Goal: Task Accomplishment & Management: Complete application form

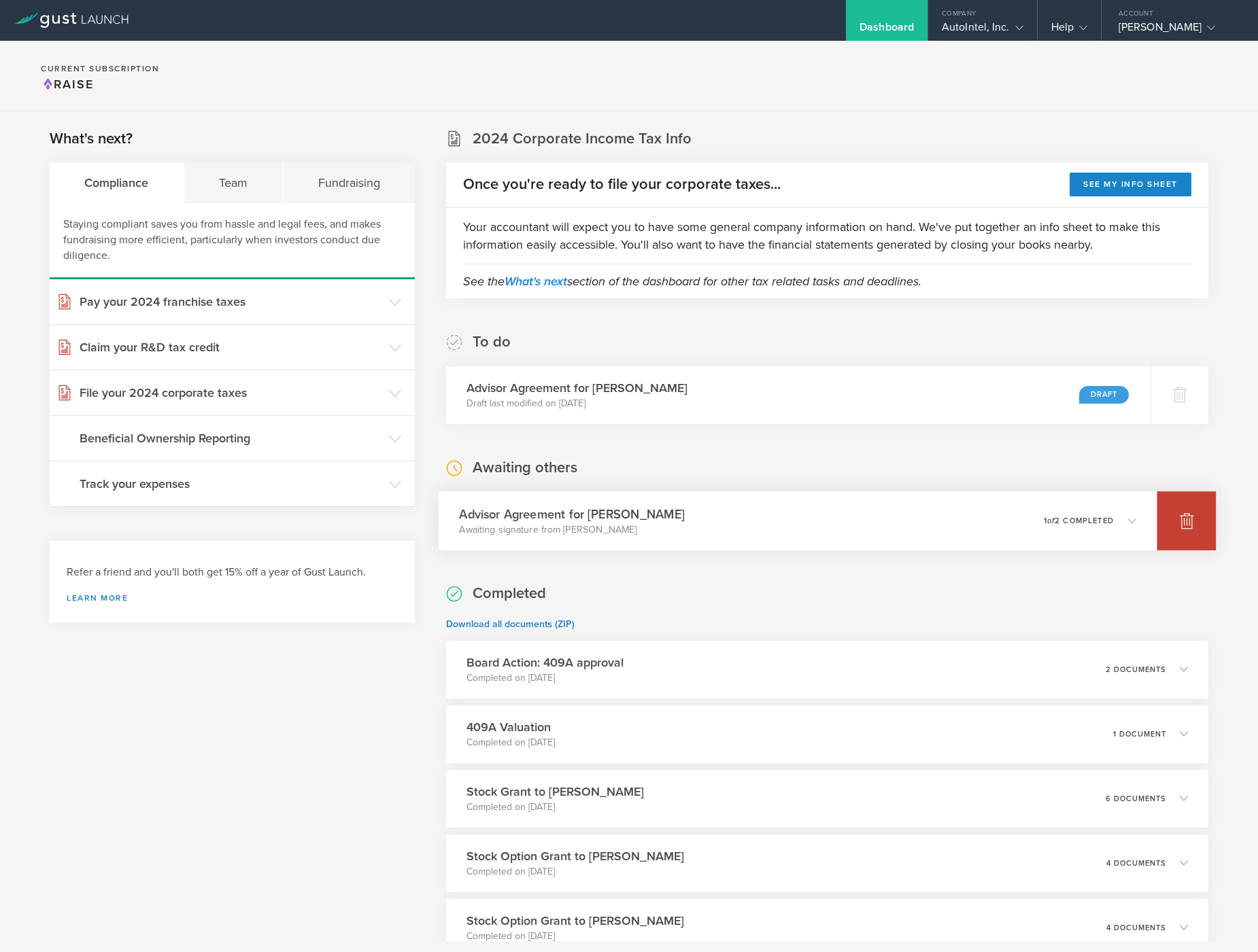
click at [1180, 521] on icon at bounding box center [1187, 522] width 15 height 13
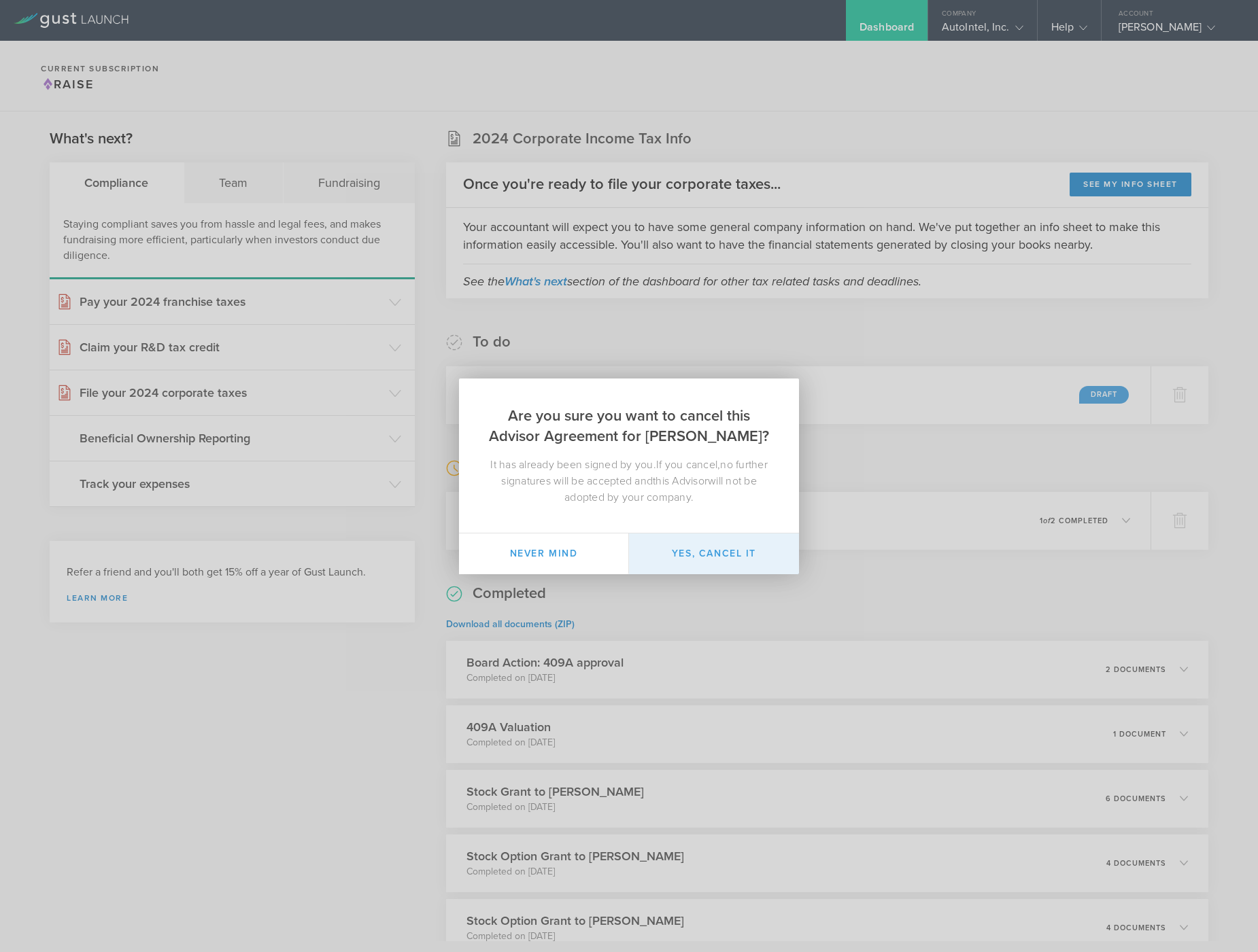
click at [690, 550] on button "Yes, cancel it" at bounding box center [714, 553] width 170 height 41
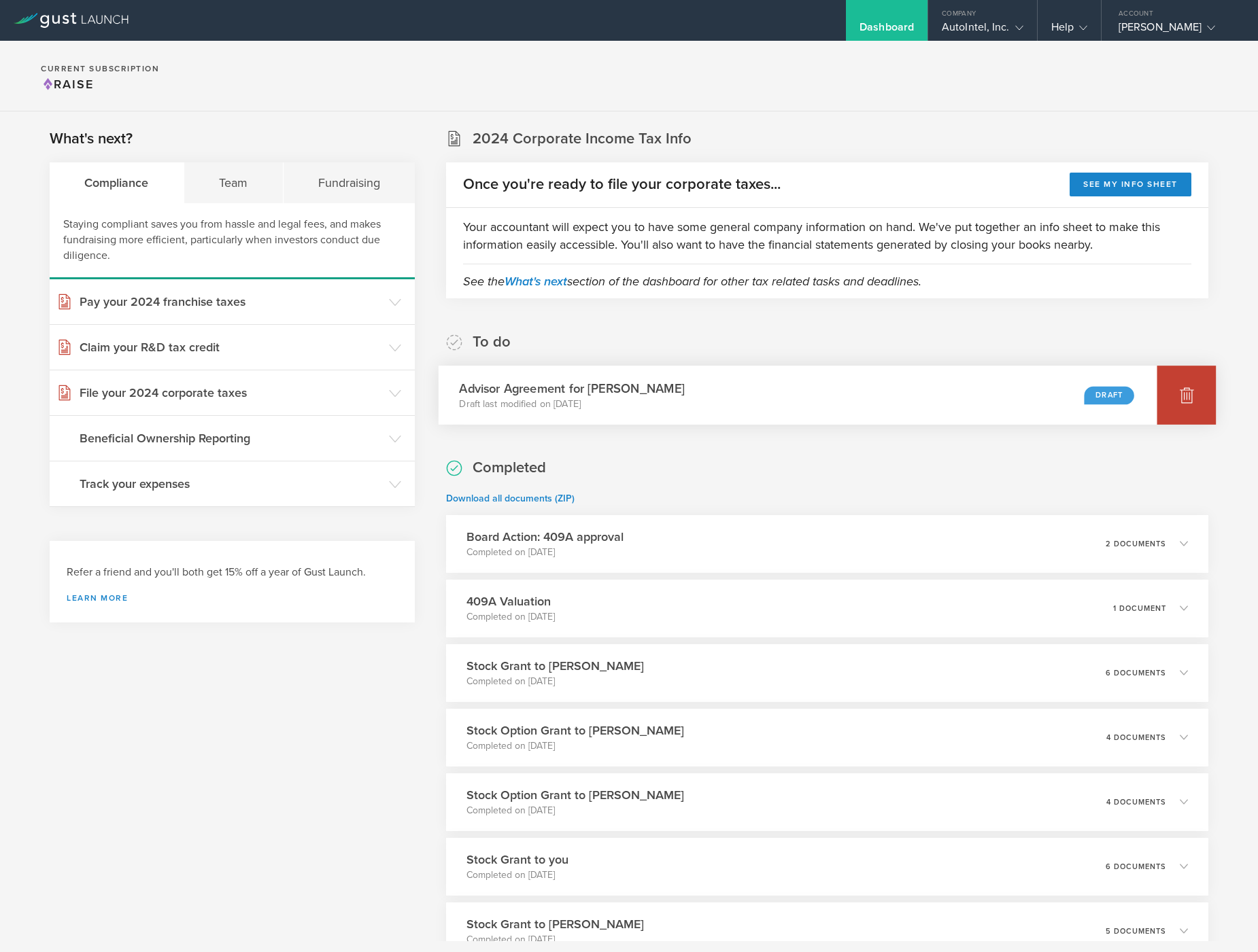
click at [1178, 397] on icon at bounding box center [1186, 395] width 16 height 16
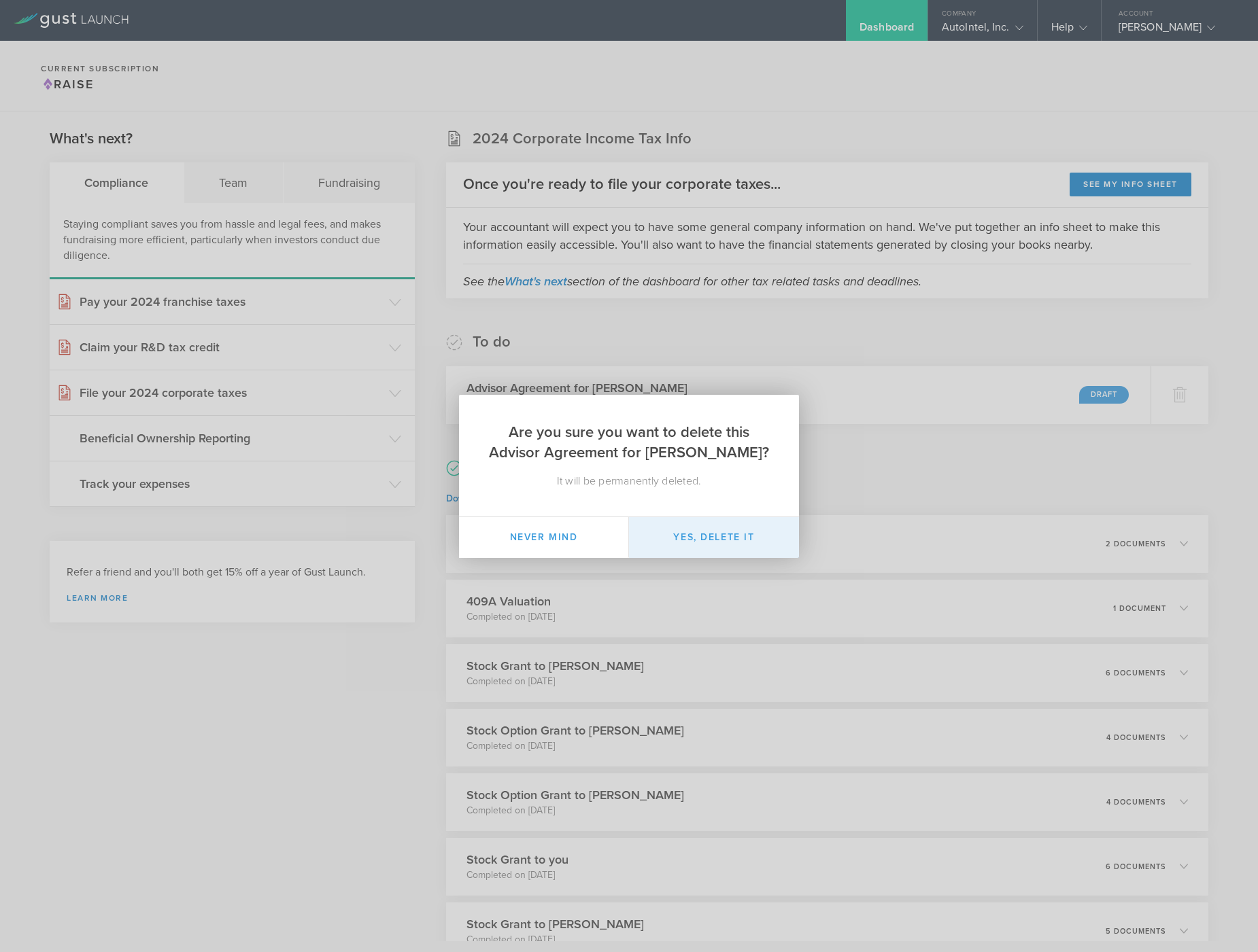
click at [709, 531] on button "Yes, delete it" at bounding box center [714, 537] width 170 height 41
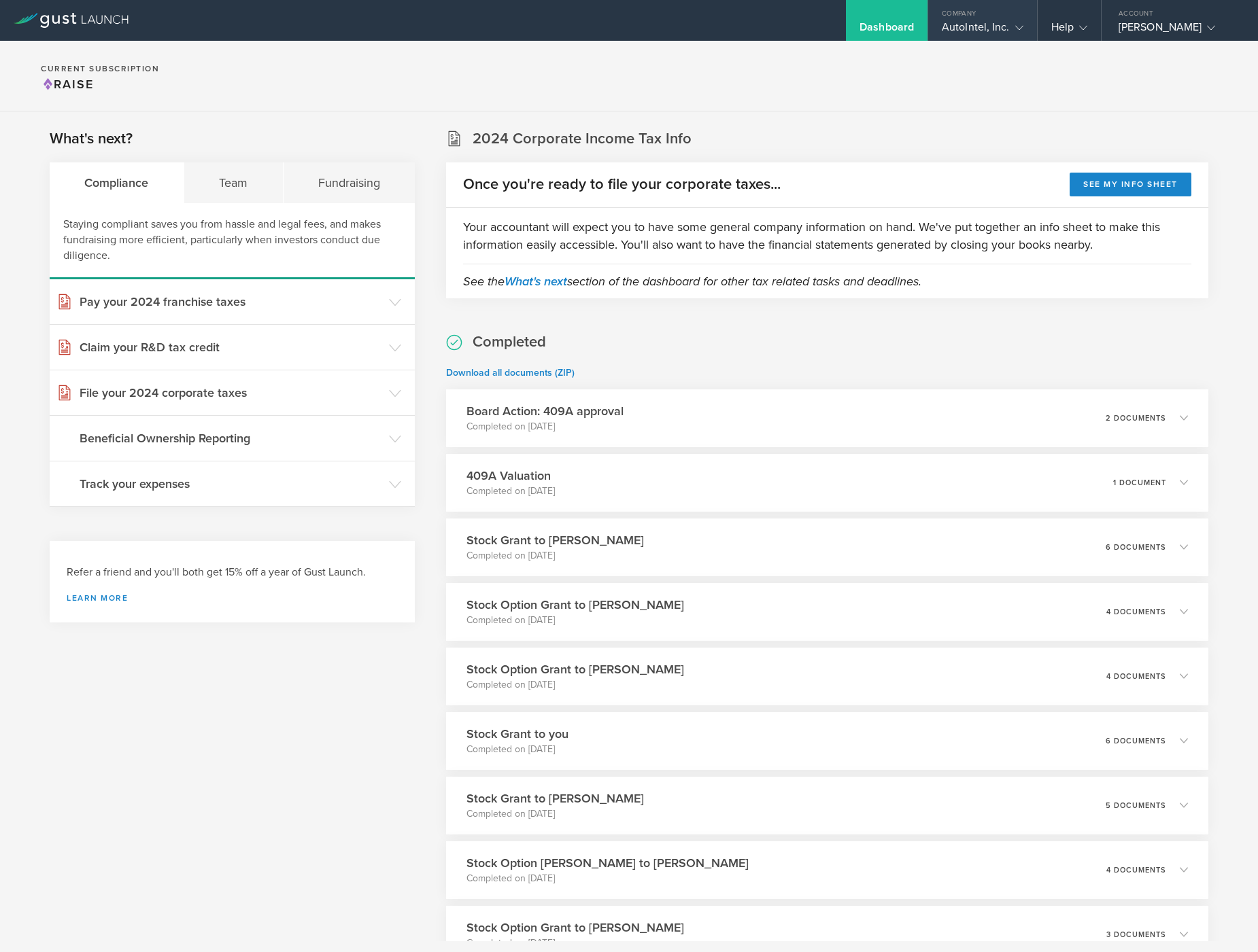
click at [1000, 25] on div "AutoIntel, Inc." at bounding box center [982, 30] width 82 height 20
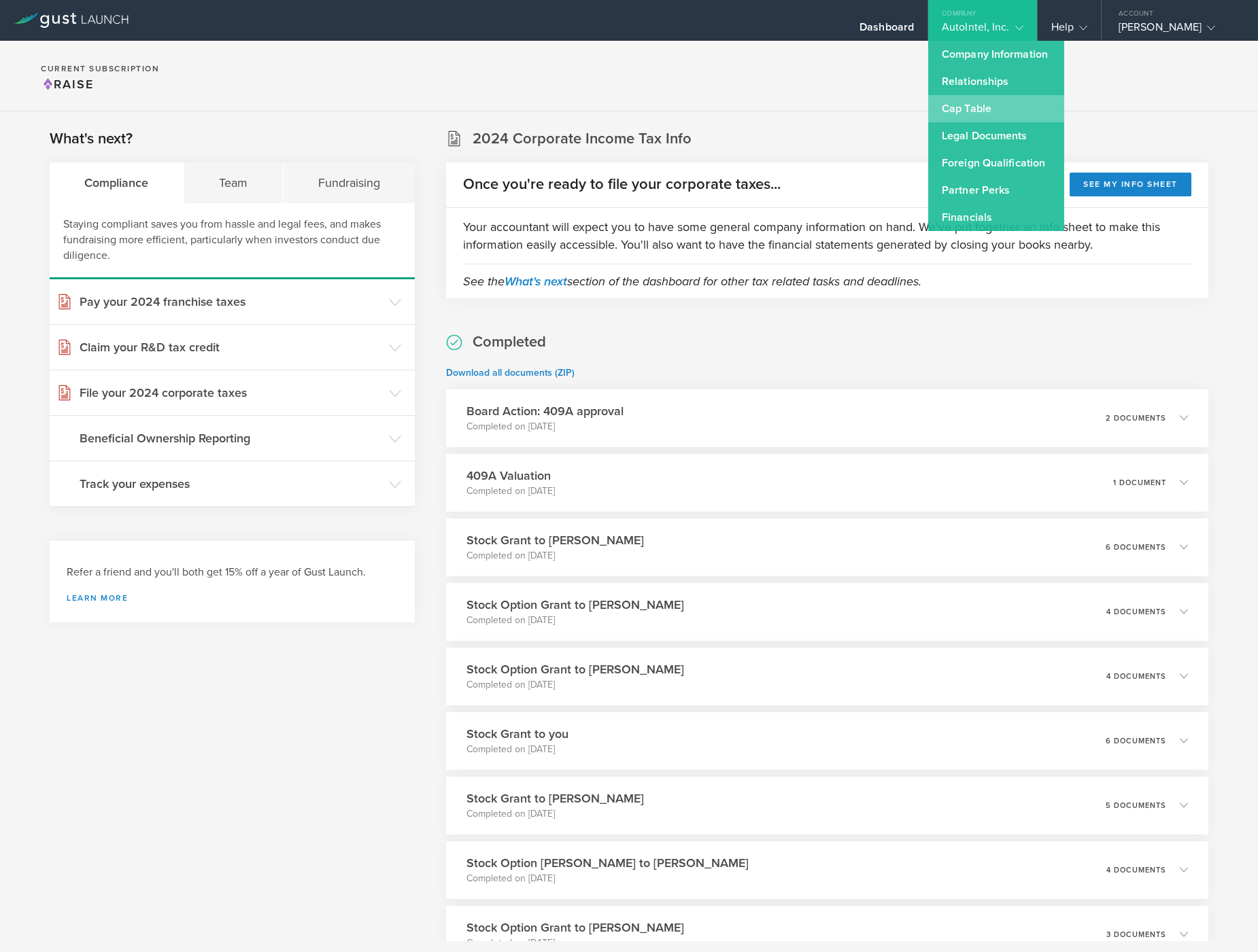
click at [982, 103] on link "Cap Table" at bounding box center [995, 109] width 136 height 27
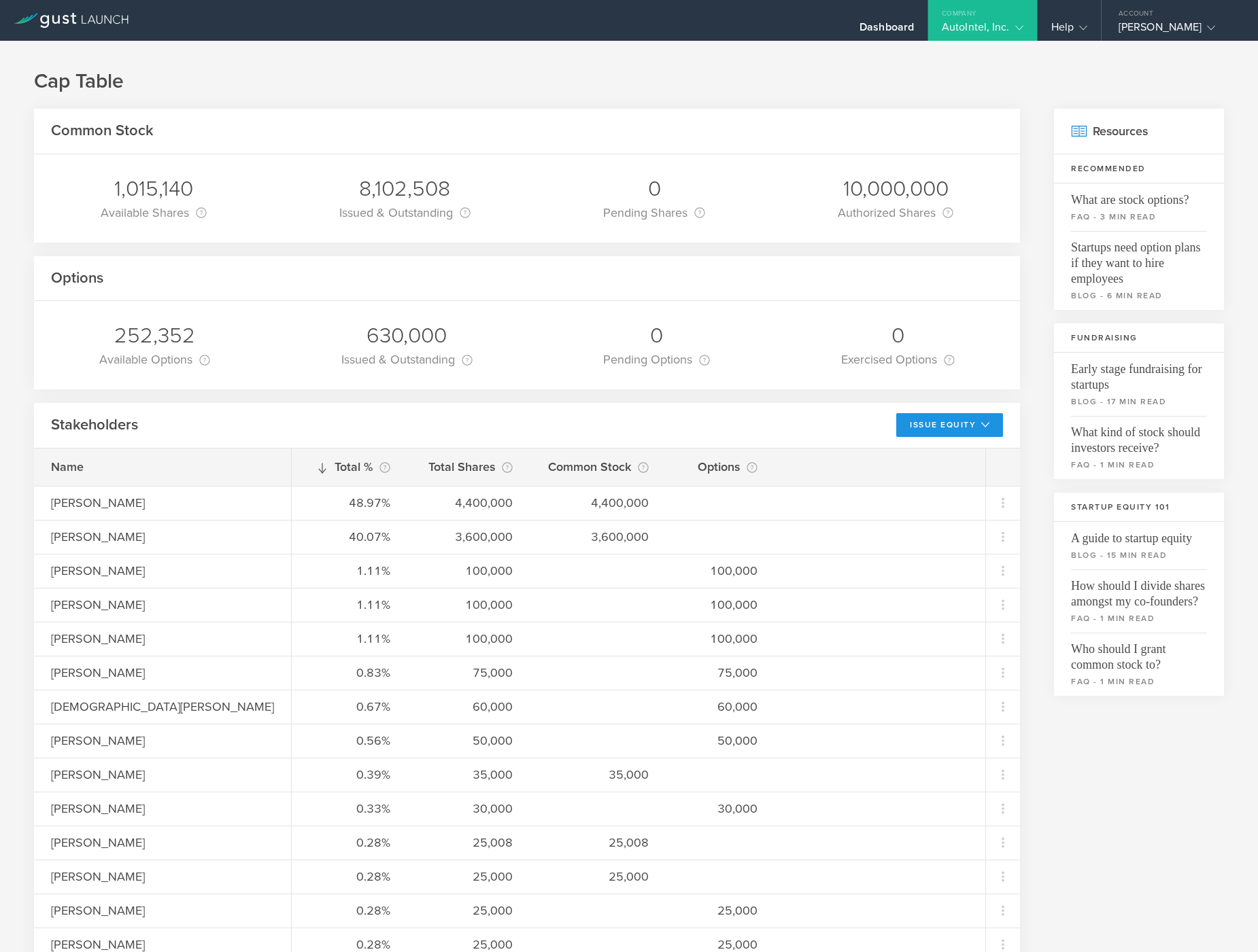
click at [929, 429] on button "Issue Equity" at bounding box center [949, 425] width 107 height 24
click at [910, 455] on li "Grant Stock Options" at bounding box center [938, 455] width 117 height 26
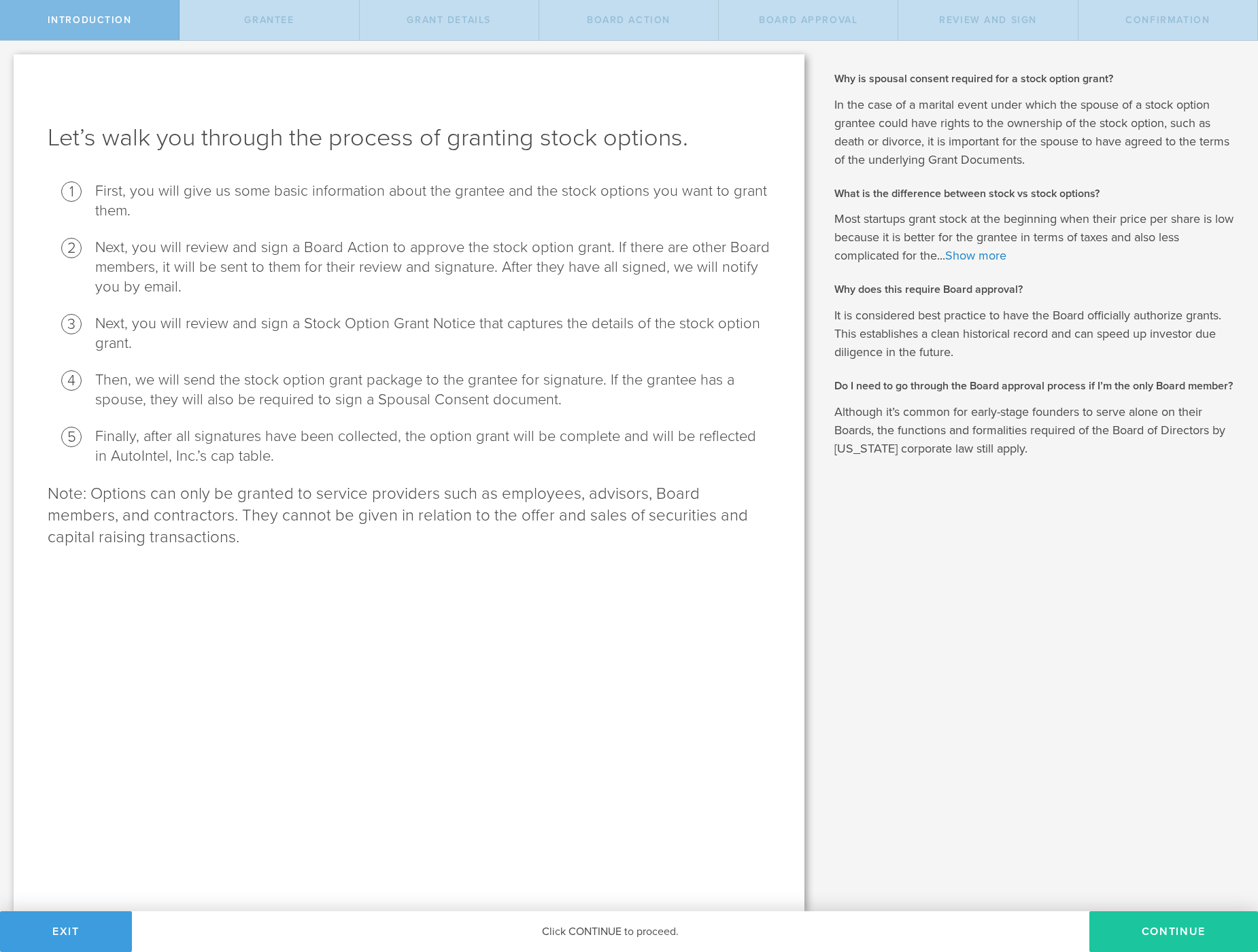
click at [1153, 930] on button "Continue" at bounding box center [1172, 932] width 168 height 41
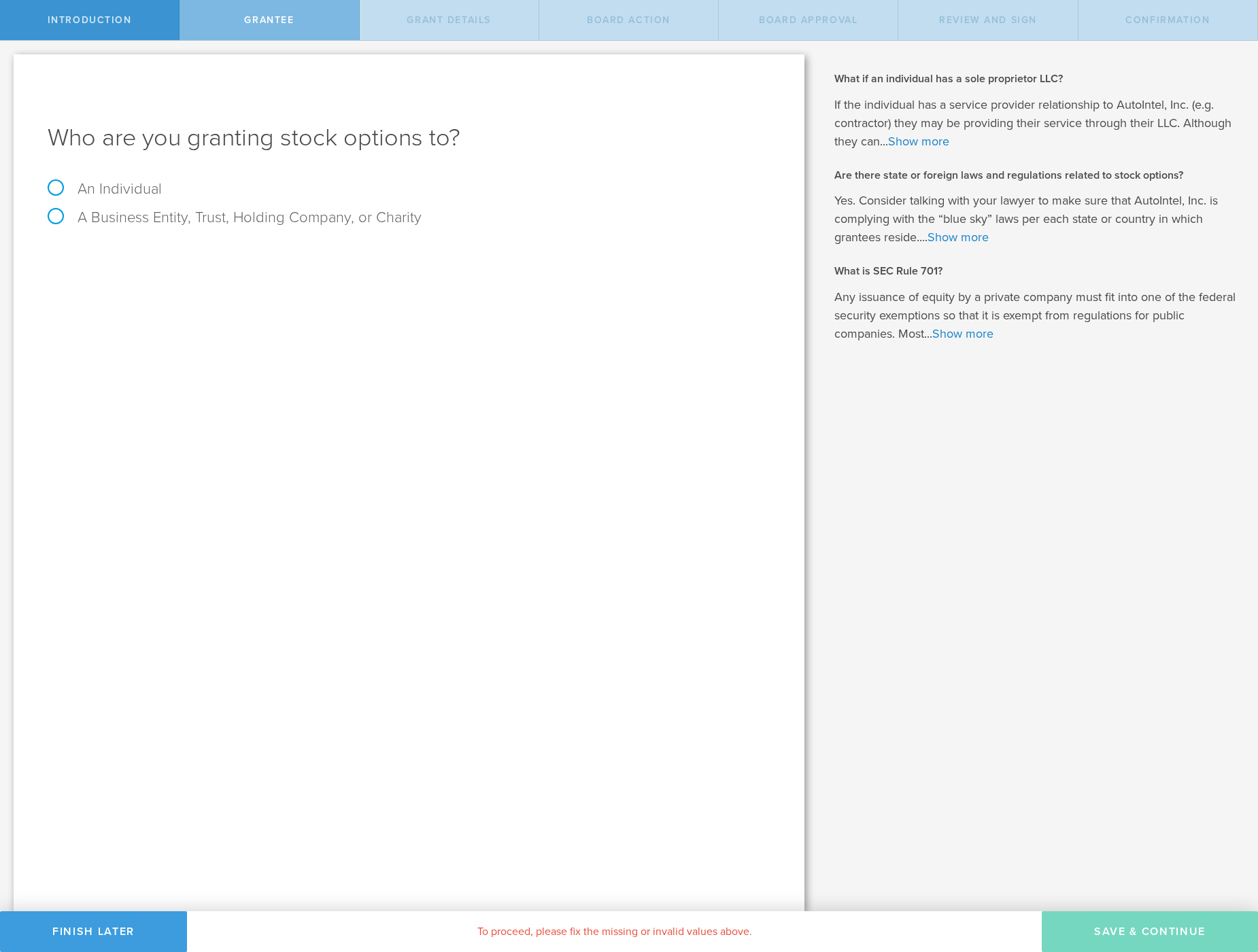
click at [122, 194] on label "An Individual" at bounding box center [104, 188] width 114 height 17
click at [9, 63] on input "An Individual" at bounding box center [5, 52] width 9 height 22
radio input "true"
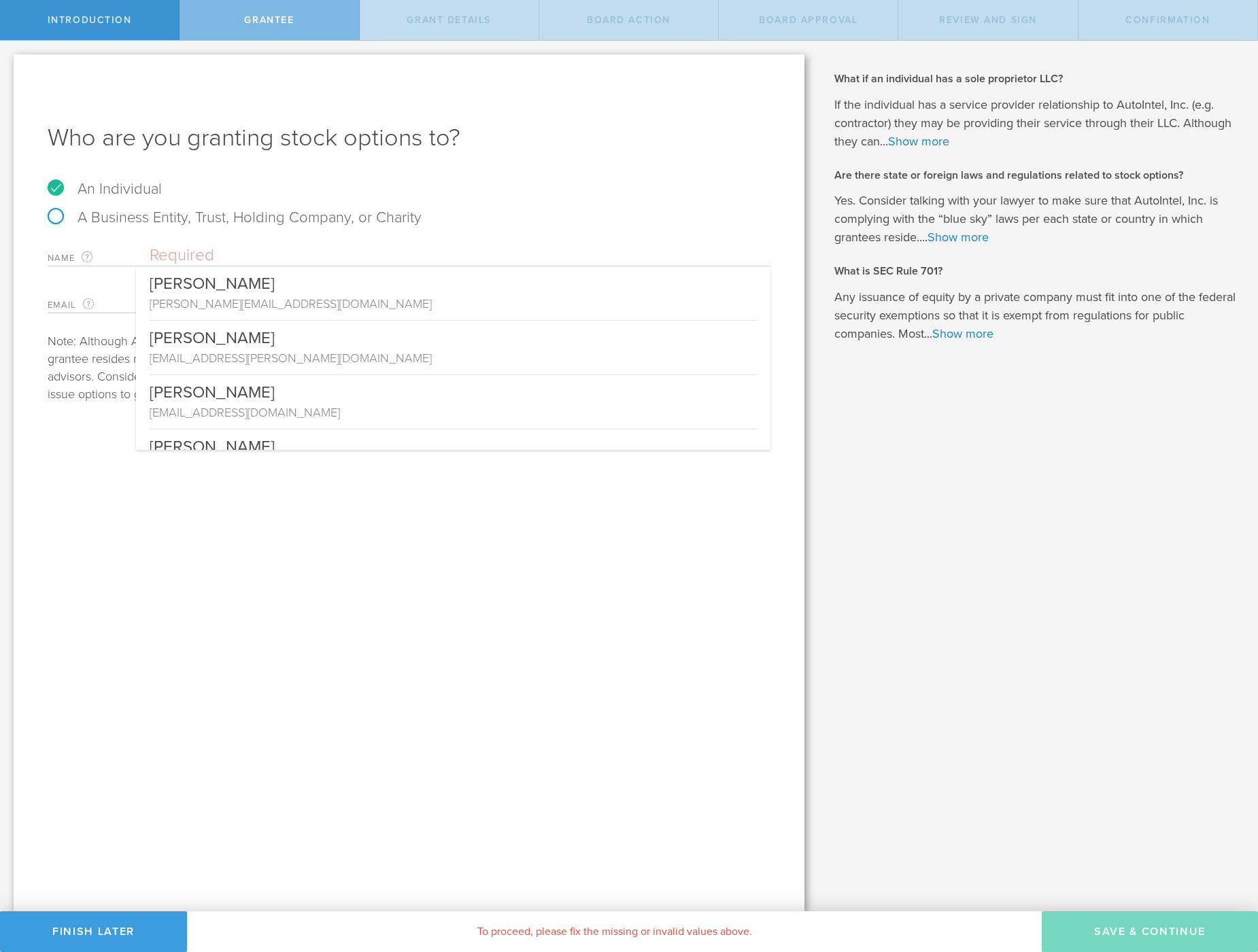
click at [181, 256] on input "text" at bounding box center [460, 256] width 621 height 20
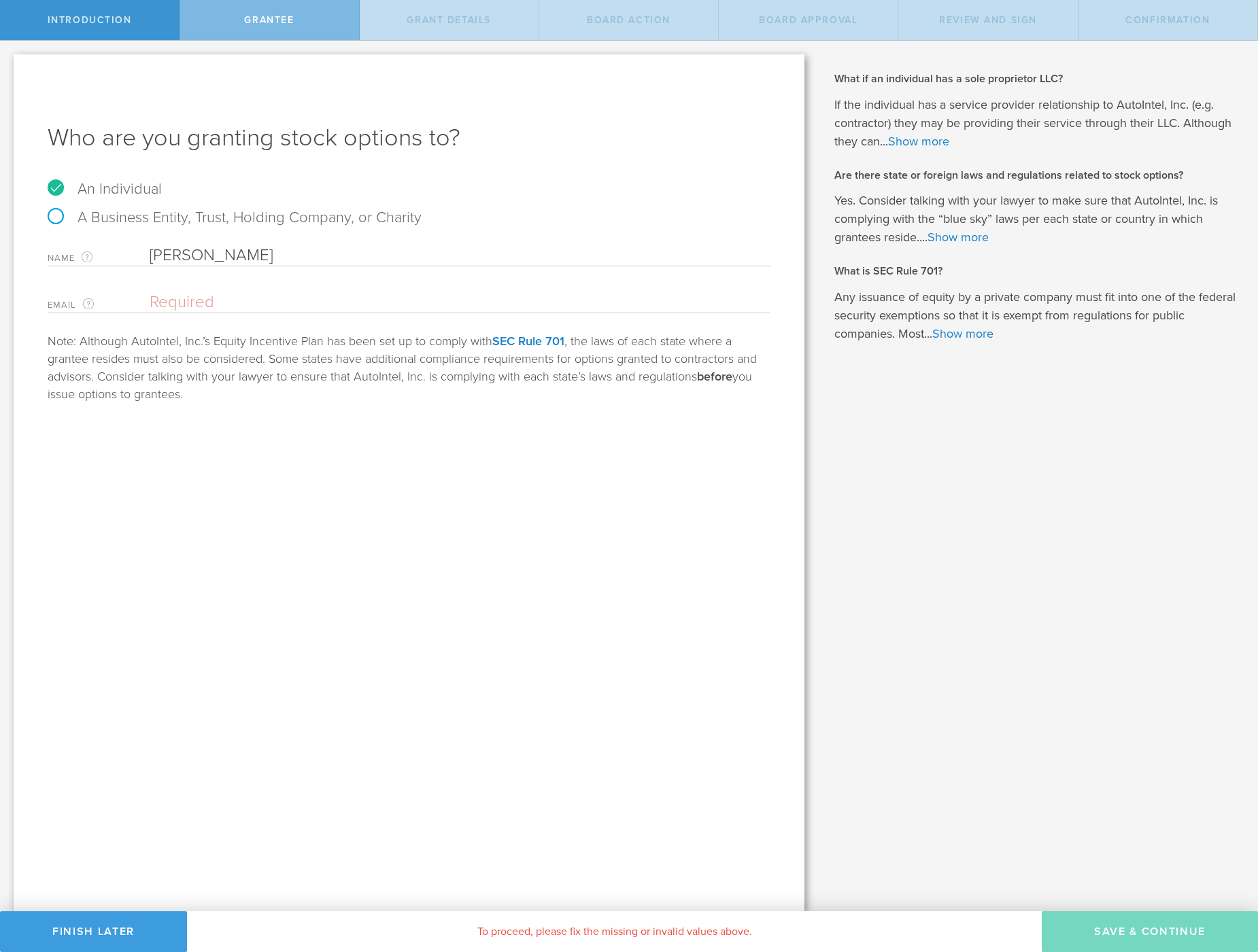
type input "Lukas Seidl"
type input "lukas.seidl@s44.team"
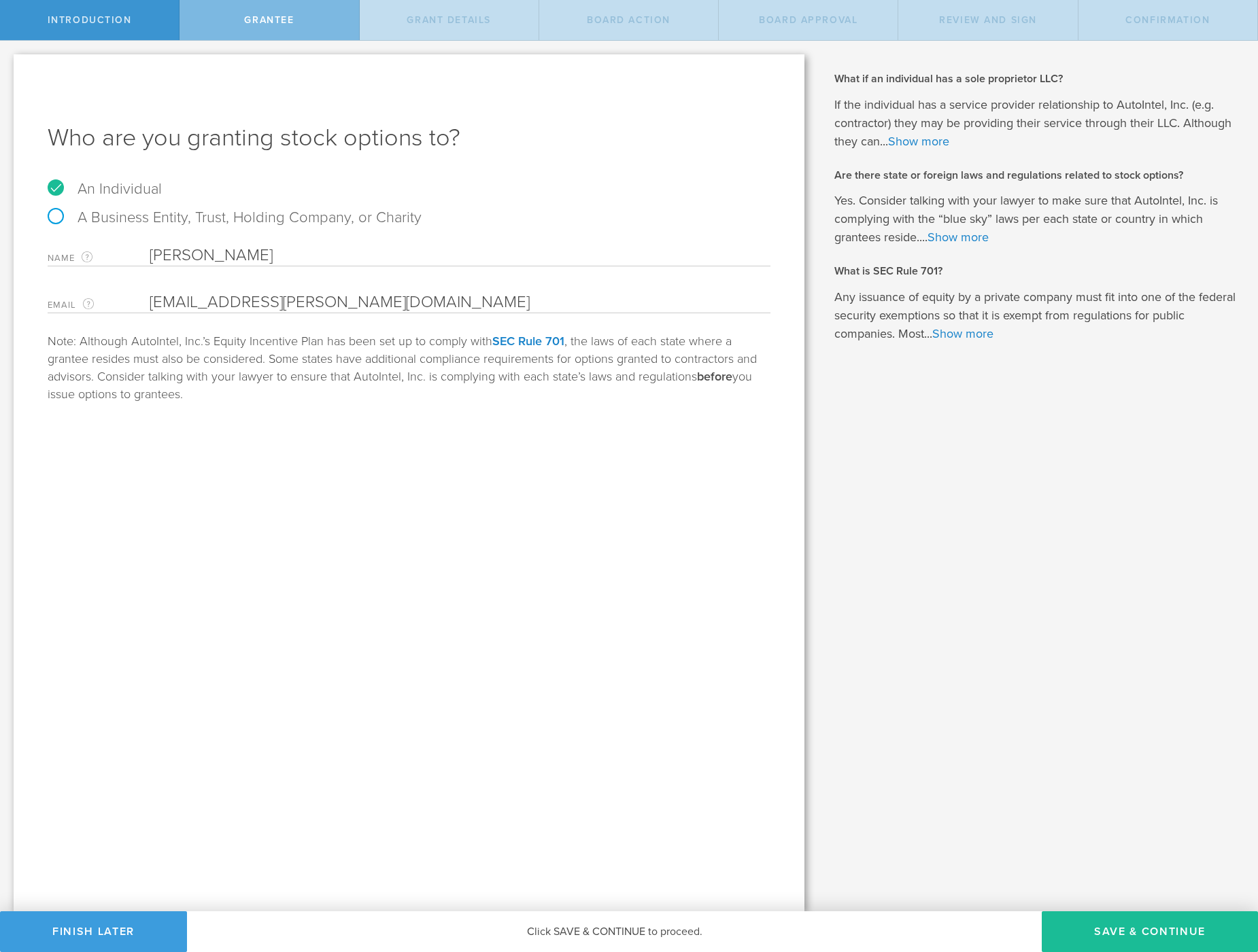
click at [334, 490] on div "Who are you granting stock options to? An Individual A Business Entity, Trust, …" at bounding box center [409, 483] width 791 height 857
click at [1128, 936] on button "Save & Continue" at bounding box center [1150, 932] width 217 height 41
type input "48"
type input "12"
select select "none"
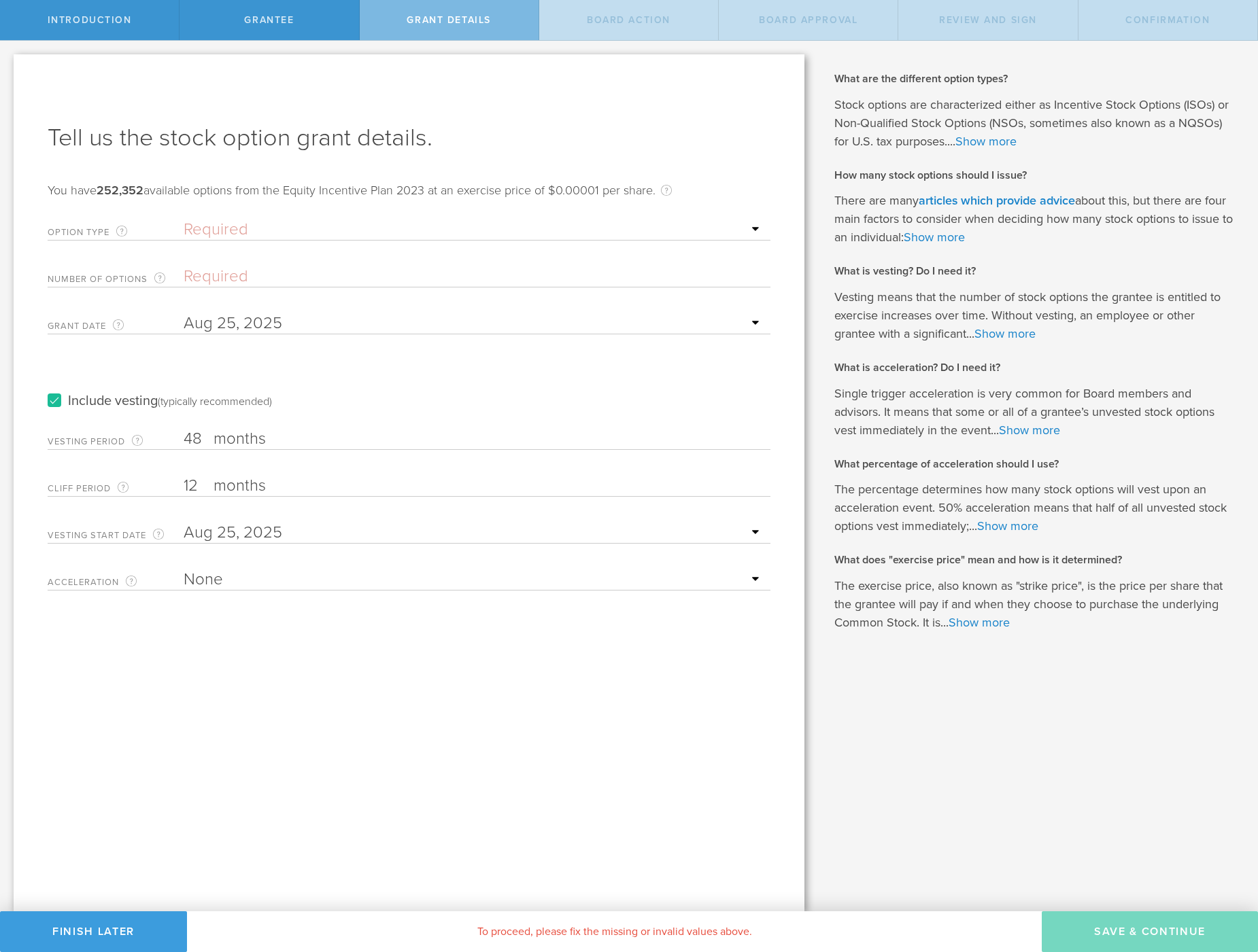
click at [207, 214] on div "Option Type ISOs, which receive generally favorable tax treatment, are reserved…" at bounding box center [409, 227] width 723 height 28
click at [211, 224] on select "Required ISO - Incentive stock option (for employees only) NSO - Non-qualified …" at bounding box center [473, 229] width 580 height 20
select select "iso"
click at [184, 219] on select "Required ISO - Incentive stock option (for employees only) NSO - Non-qualified …" at bounding box center [473, 229] width 580 height 20
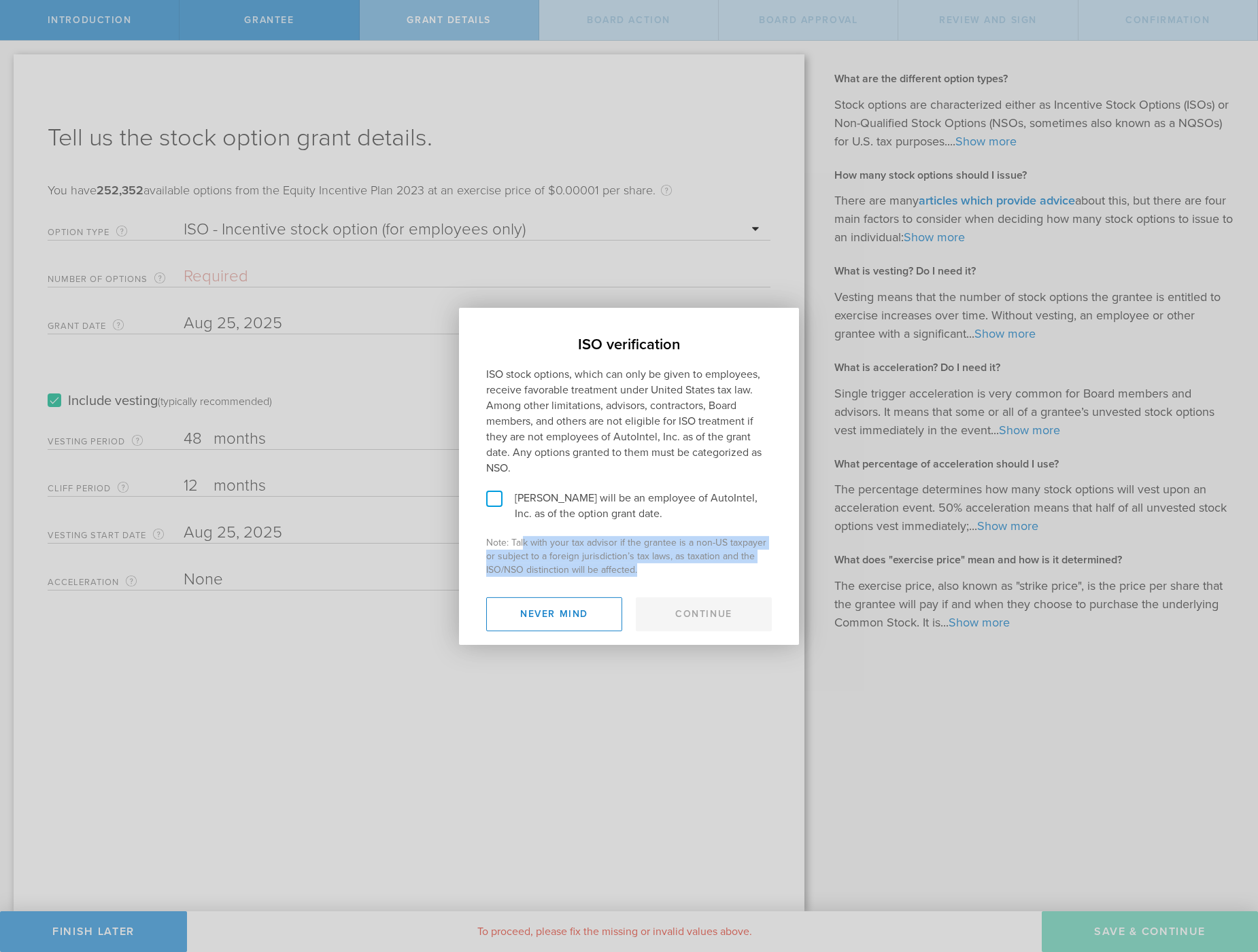
drag, startPoint x: 523, startPoint y: 542, endPoint x: 658, endPoint y: 575, distance: 139.0
click at [658, 575] on p "Note: Talk with your tax advisor if the grantee is a non-US taxpayer or subject…" at bounding box center [629, 556] width 286 height 41
click at [655, 568] on p "Note: Talk with your tax advisor if the grantee is a non-US taxpayer or subject…" at bounding box center [629, 556] width 286 height 41
click at [573, 618] on button "Never mind" at bounding box center [553, 613] width 136 height 34
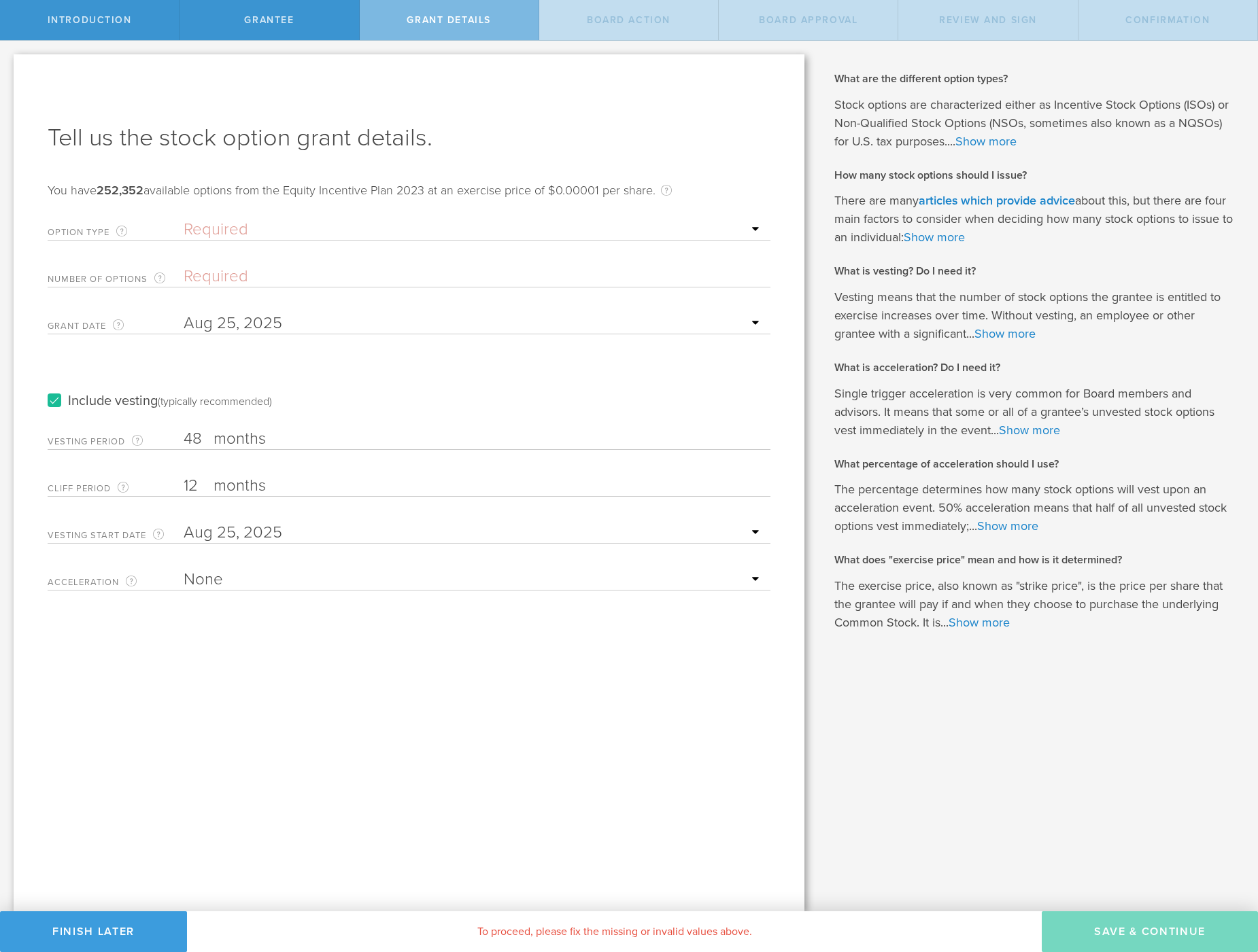
click at [249, 226] on select "Required ISO - Incentive stock option (for employees only) NSO - Non-qualified …" at bounding box center [473, 229] width 580 height 20
select select "nso"
click at [184, 219] on select "Required ISO - Incentive stock option (for employees only) NSO - Non-qualified …" at bounding box center [473, 229] width 580 height 20
click at [249, 279] on input "Number of Options The total amount of stock options the company is granting to …" at bounding box center [473, 277] width 580 height 20
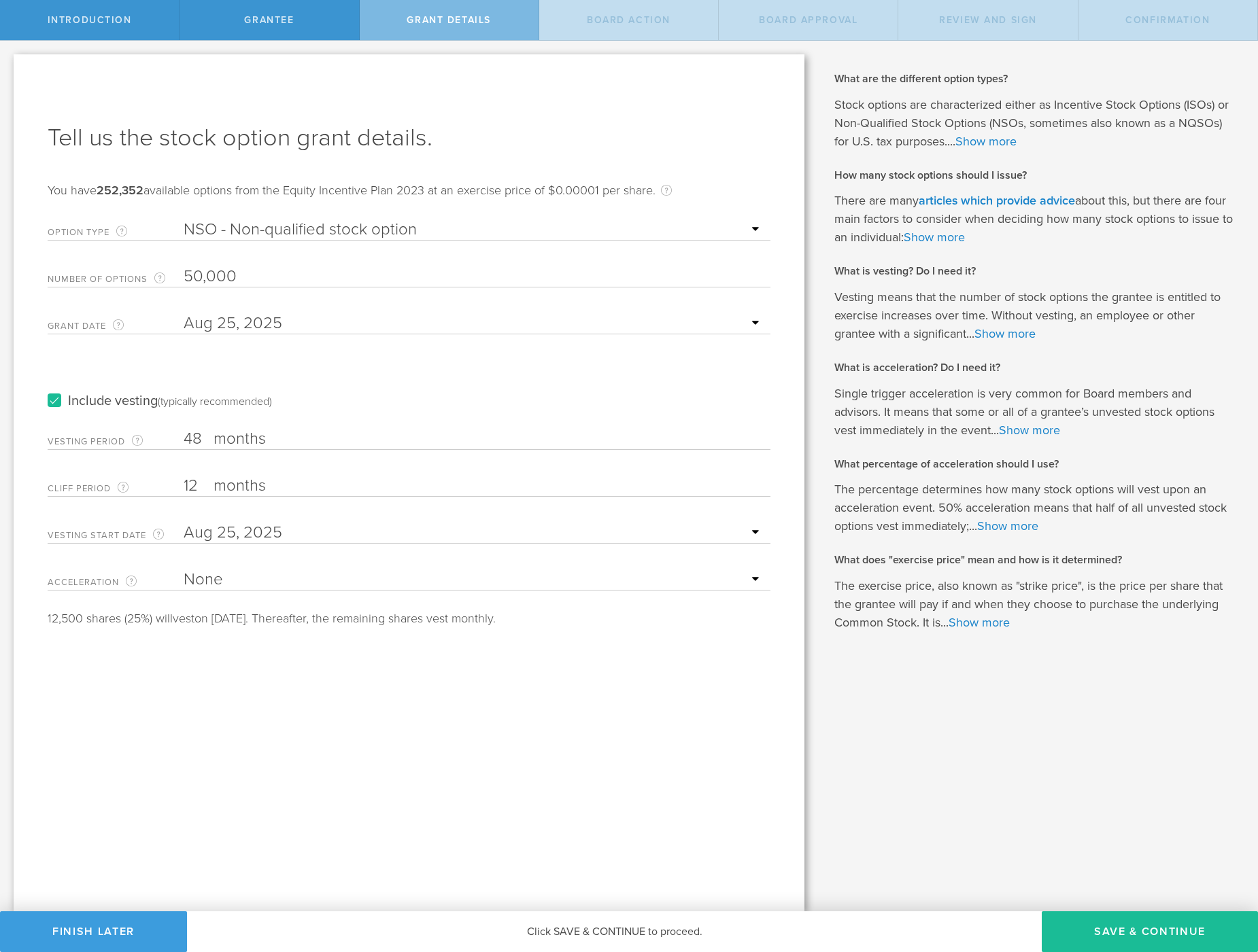
type input "50,000"
click at [403, 367] on div "Include vesting (typically recommended)" at bounding box center [409, 387] width 723 height 68
click at [226, 525] on input "text" at bounding box center [473, 532] width 580 height 20
click at [206, 558] on icon at bounding box center [204, 555] width 6 height 17
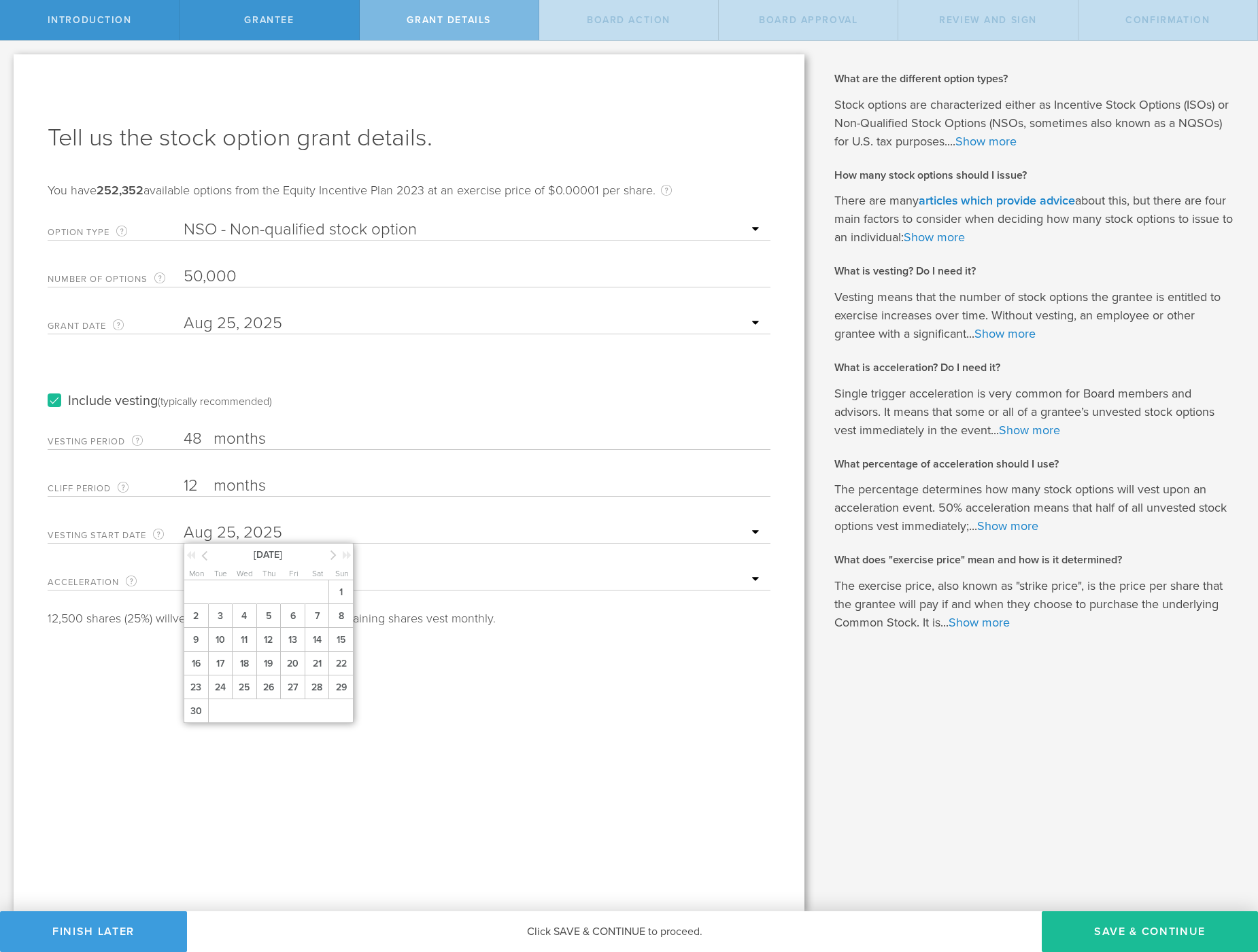
click at [206, 558] on icon at bounding box center [204, 555] width 6 height 17
click at [332, 558] on icon at bounding box center [333, 554] width 6 height 17
click at [262, 587] on span "1" at bounding box center [269, 592] width 25 height 24
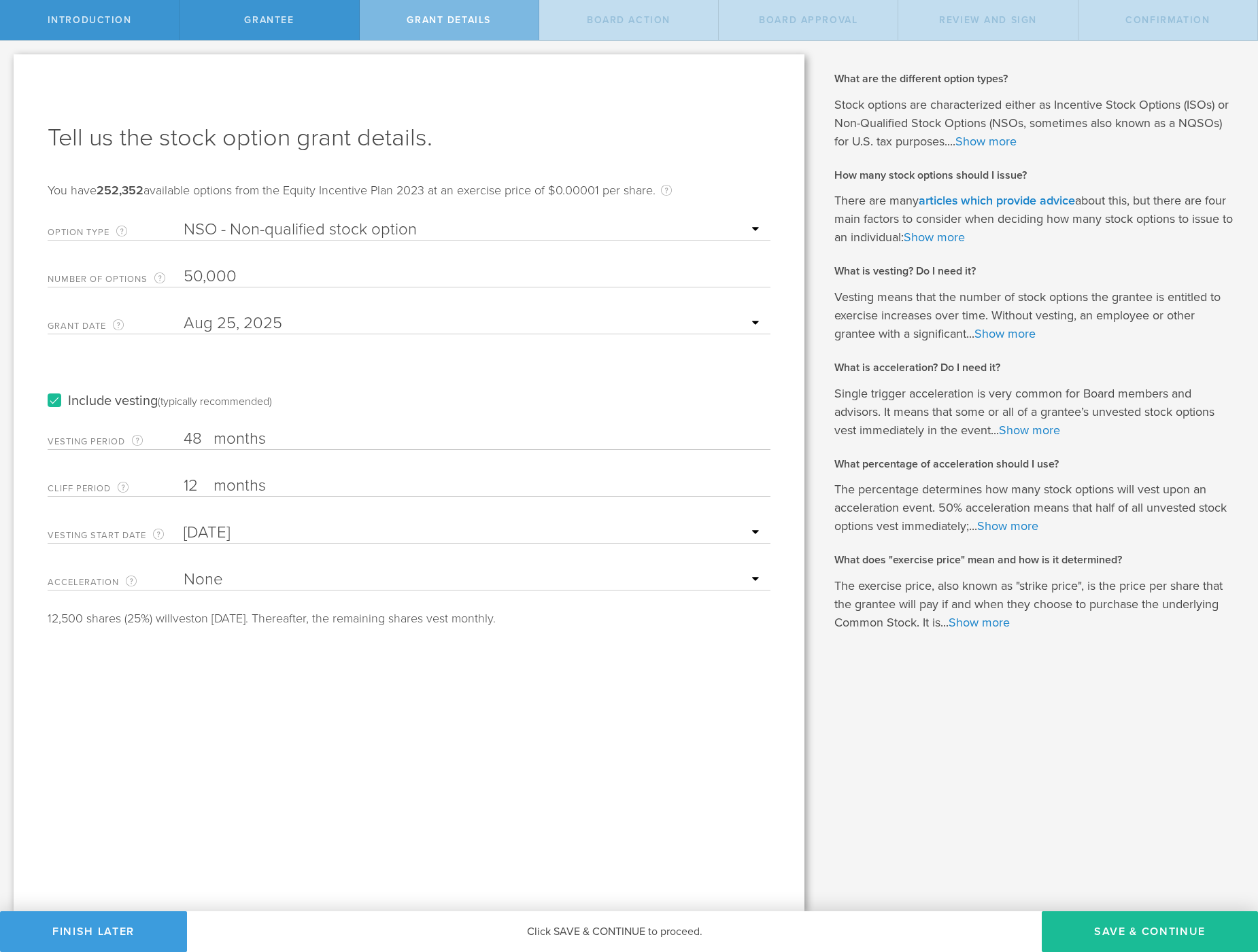
click at [278, 726] on div "Tell us the stock option grant details. You have 252,352 available options from…" at bounding box center [409, 483] width 791 height 857
click at [198, 484] on input "12" at bounding box center [473, 486] width 580 height 20
drag, startPoint x: 196, startPoint y: 484, endPoint x: 155, endPoint y: 484, distance: 41.0
click at [155, 484] on div "Cliff Period The initial waiting period before the first set of stock options v…" at bounding box center [409, 482] width 723 height 28
type input "6"
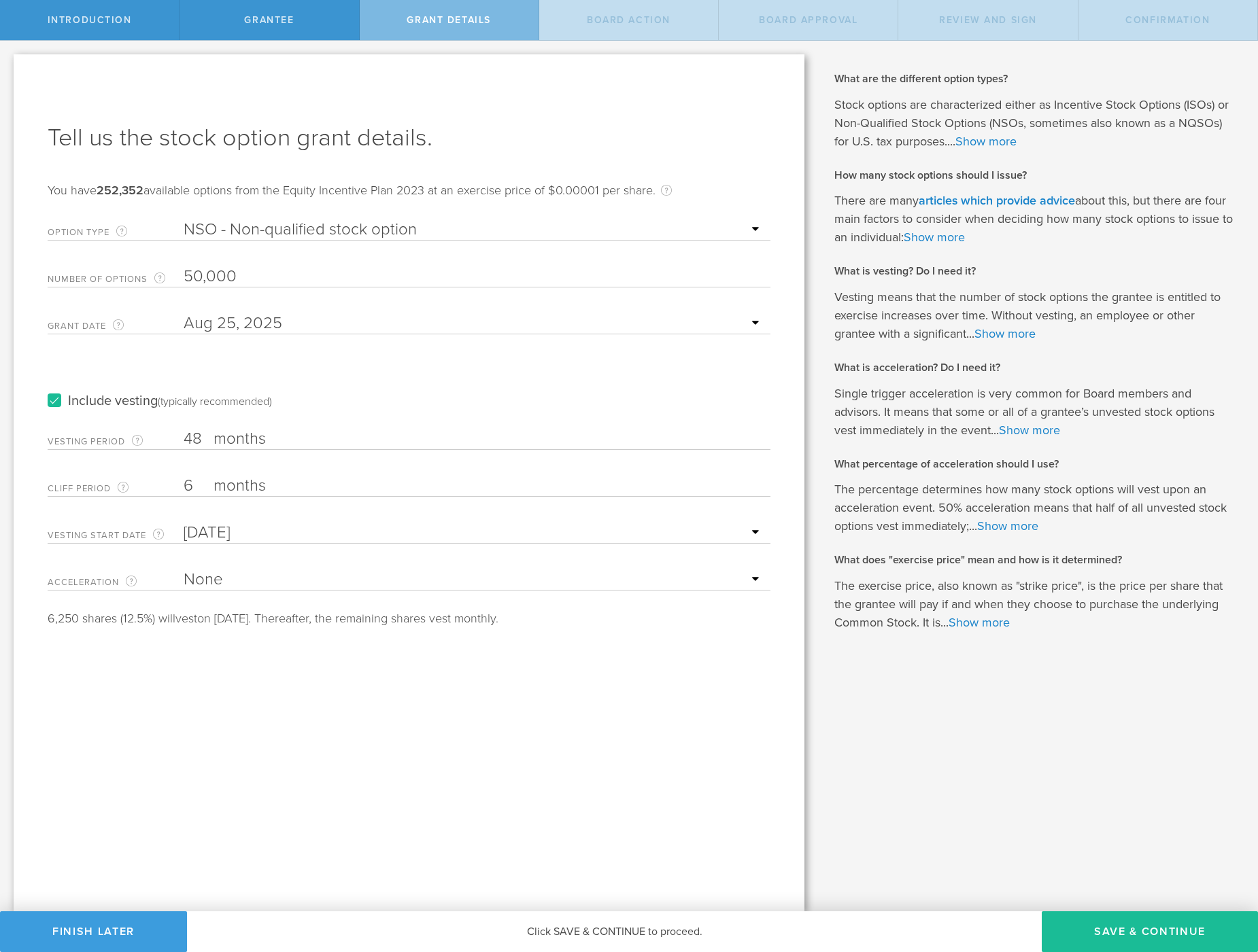
drag, startPoint x: 225, startPoint y: 710, endPoint x: 203, endPoint y: 704, distance: 22.8
click at [224, 710] on div "Tell us the stock option grant details. You have 252,352 available options from…" at bounding box center [409, 483] width 791 height 857
click at [542, 573] on select "None Single Trigger Double Trigger" at bounding box center [473, 580] width 580 height 20
select select "double"
click at [184, 570] on select "None Single Trigger Double Trigger" at bounding box center [473, 580] width 580 height 20
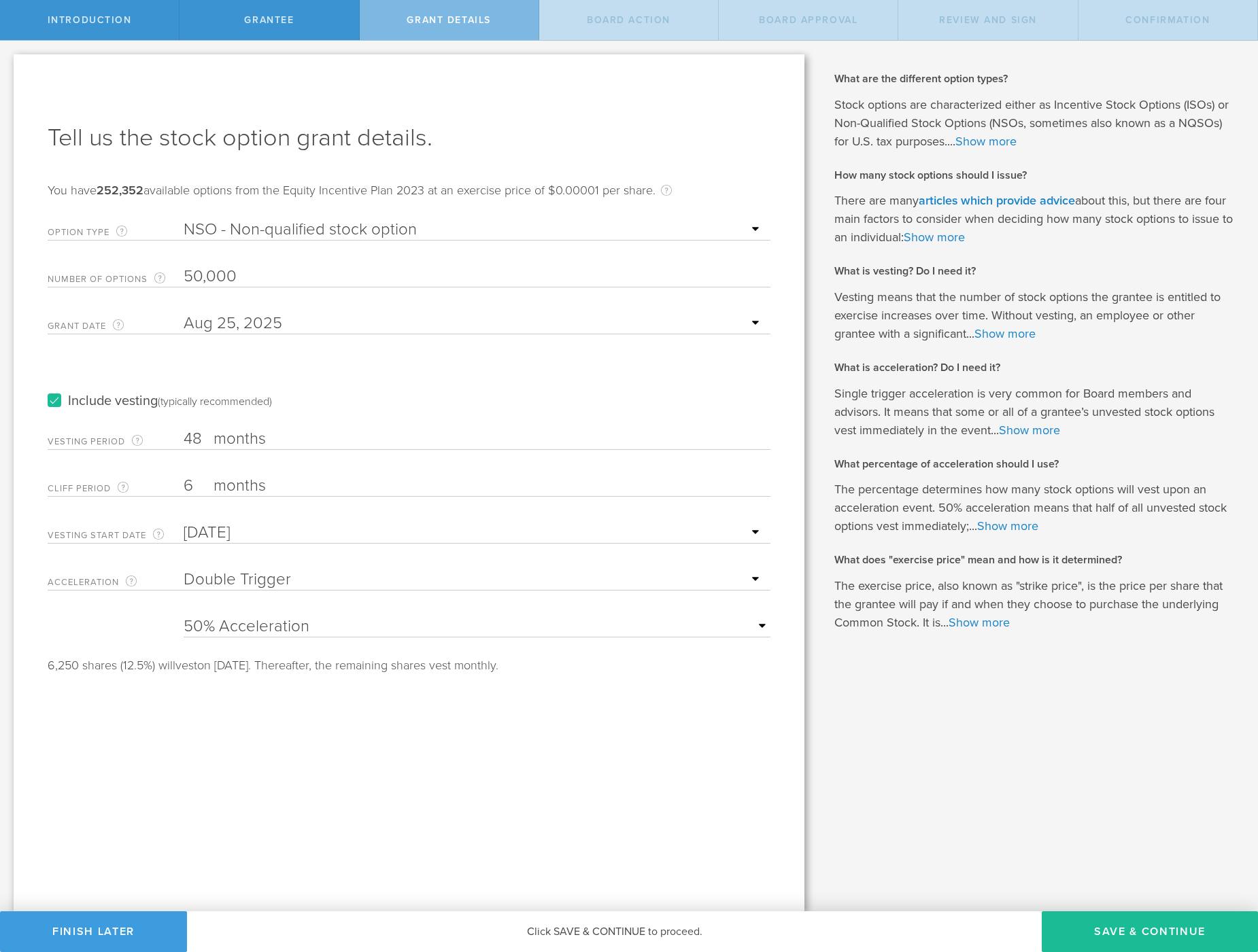
click at [337, 632] on select "25% Acceleration 50% Acceleration 75% Acceleration 100% Acceleration" at bounding box center [477, 626] width 587 height 20
select select "75"
click at [184, 616] on select "25% Acceleration 50% Acceleration 75% Acceleration 100% Acceleration" at bounding box center [477, 626] width 587 height 20
click at [441, 788] on div "Tell us the stock option grant details. You have 252,352 available options from…" at bounding box center [409, 483] width 791 height 857
click at [1100, 937] on button "Save & Continue" at bounding box center [1150, 932] width 217 height 41
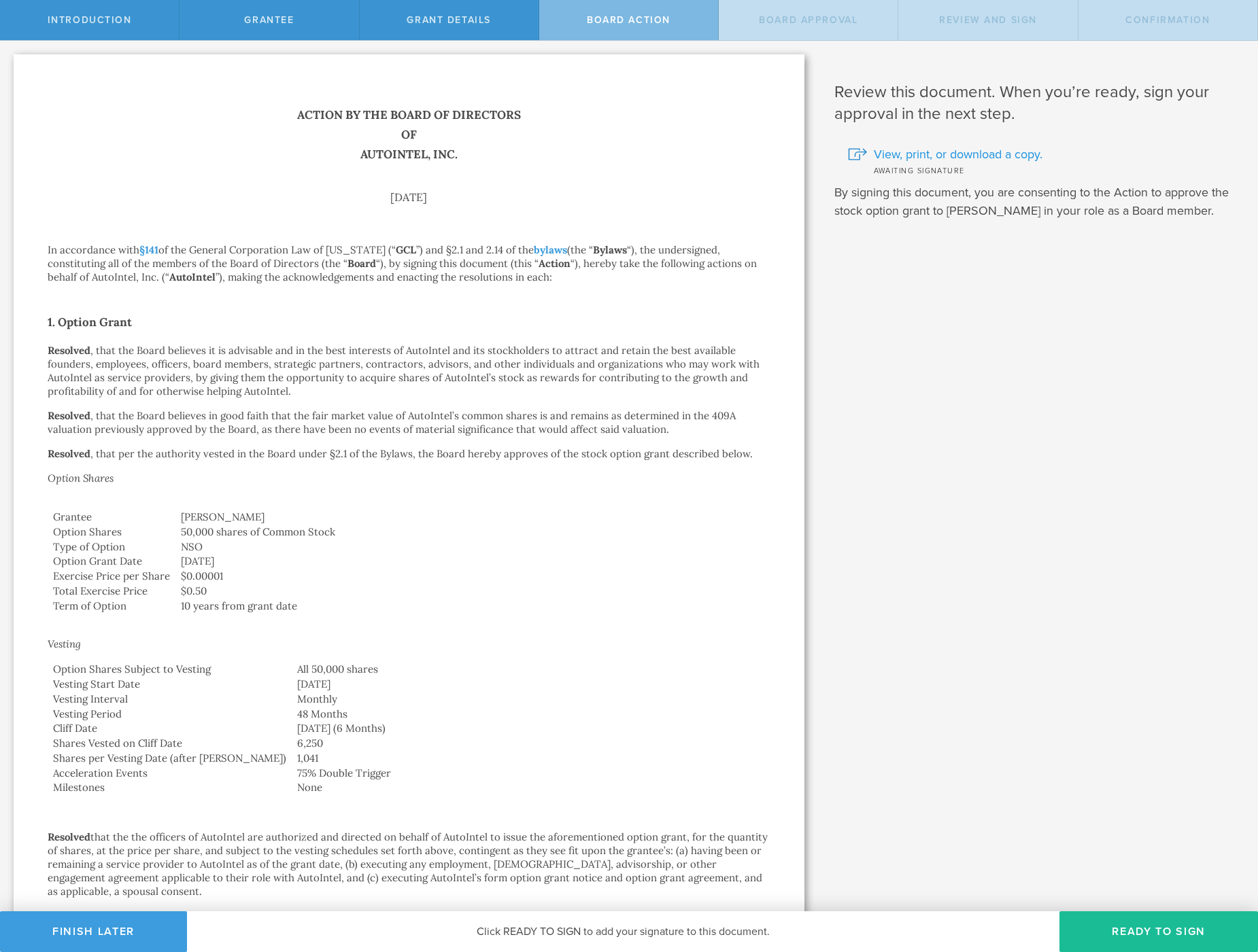
click at [927, 149] on span "View, print, or download a copy." at bounding box center [958, 154] width 168 height 17
click at [116, 931] on button "Finish Later" at bounding box center [93, 932] width 187 height 41
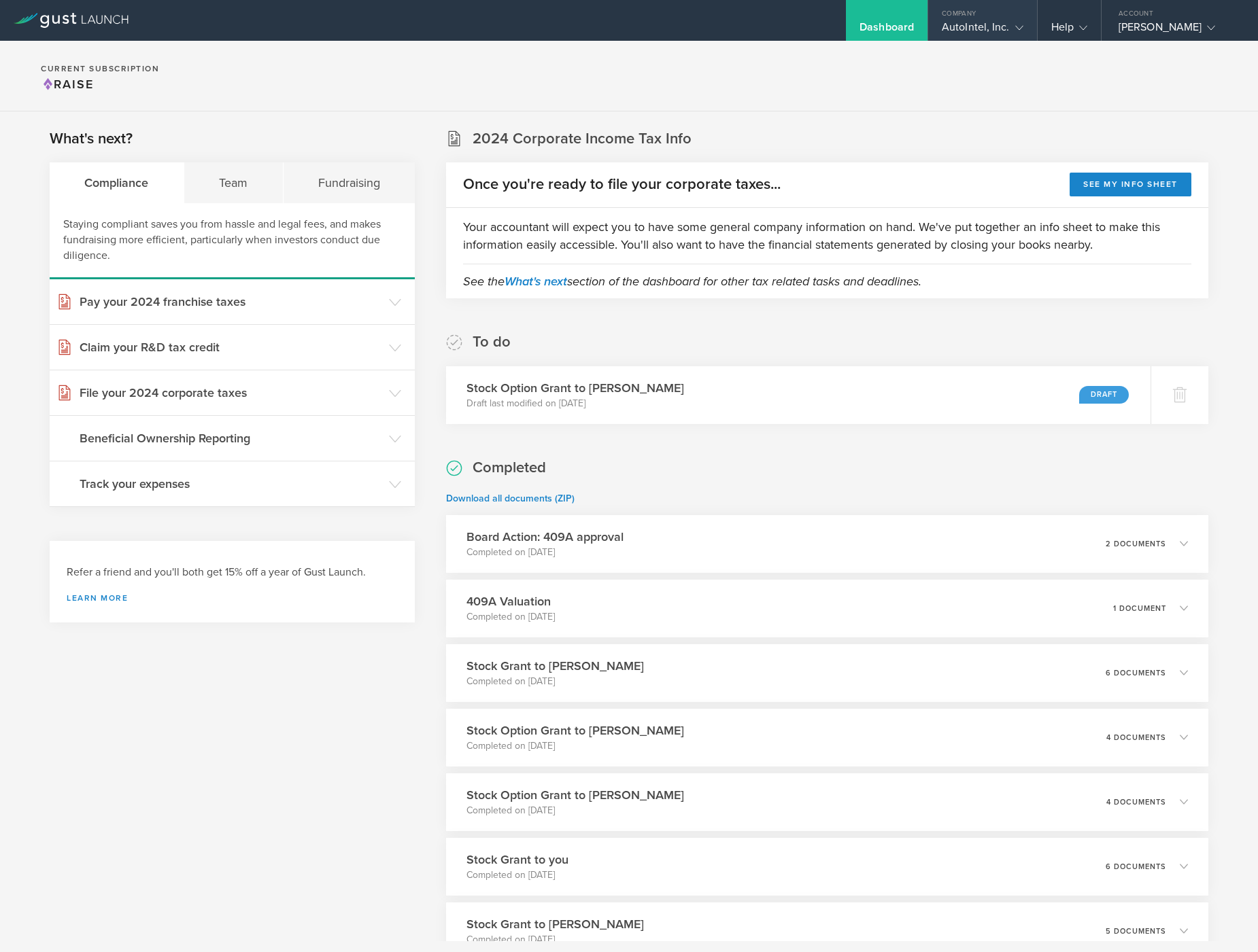
click at [989, 25] on div "AutoIntel, Inc." at bounding box center [982, 30] width 82 height 20
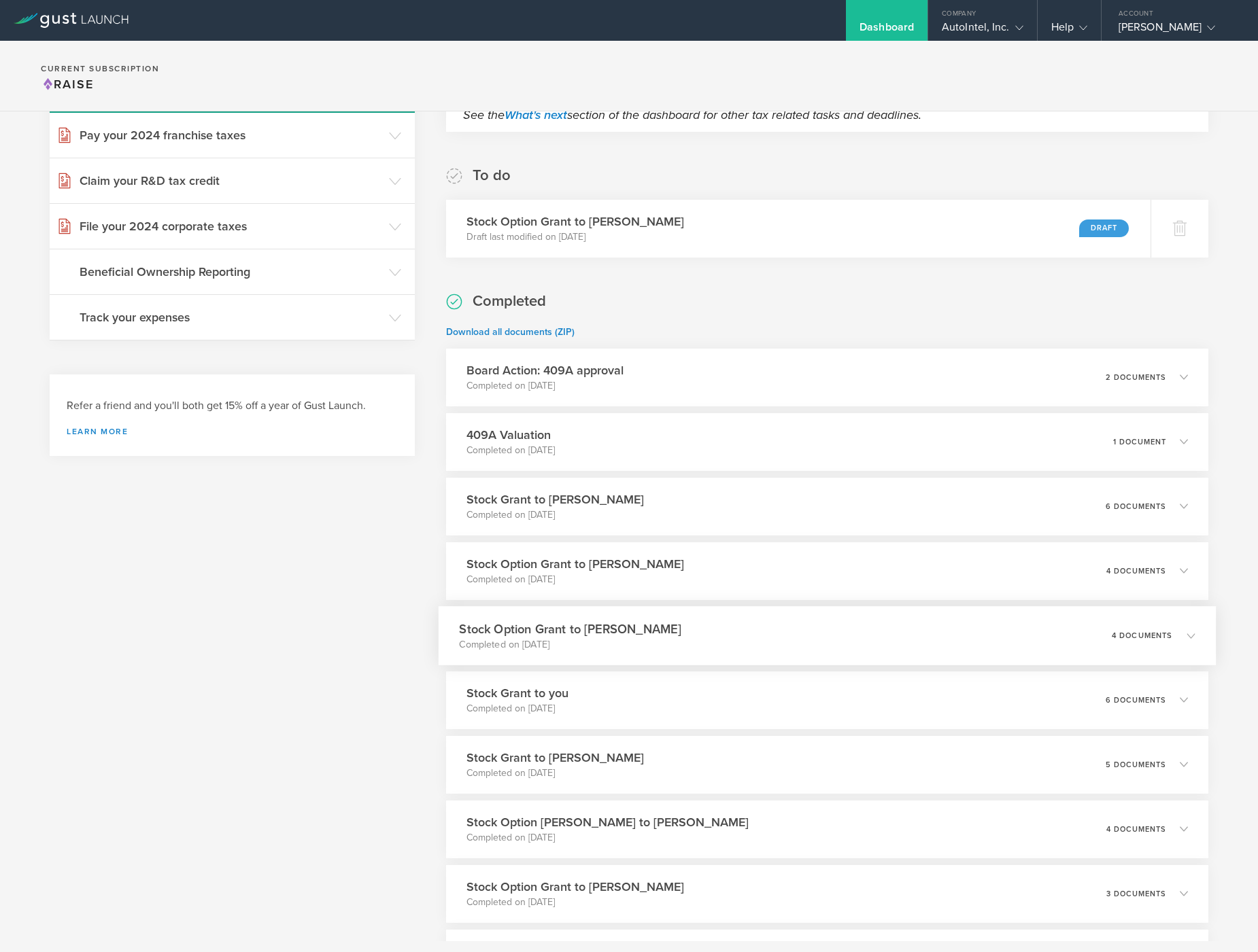
scroll to position [210, 0]
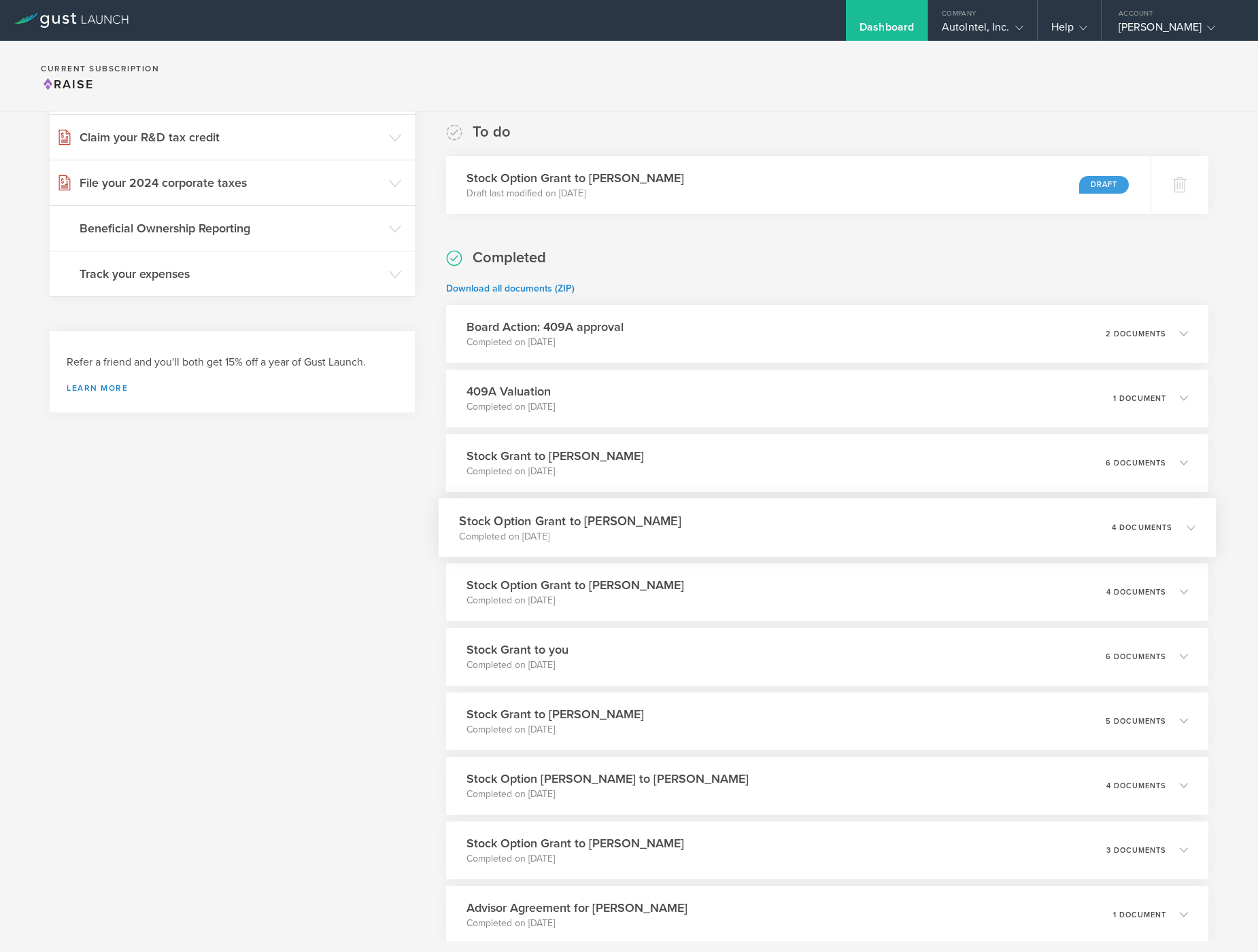
click at [715, 531] on div "Stock Option Grant to Christian Bruun Completed on Jan 29, 2025 4 documents" at bounding box center [827, 527] width 777 height 59
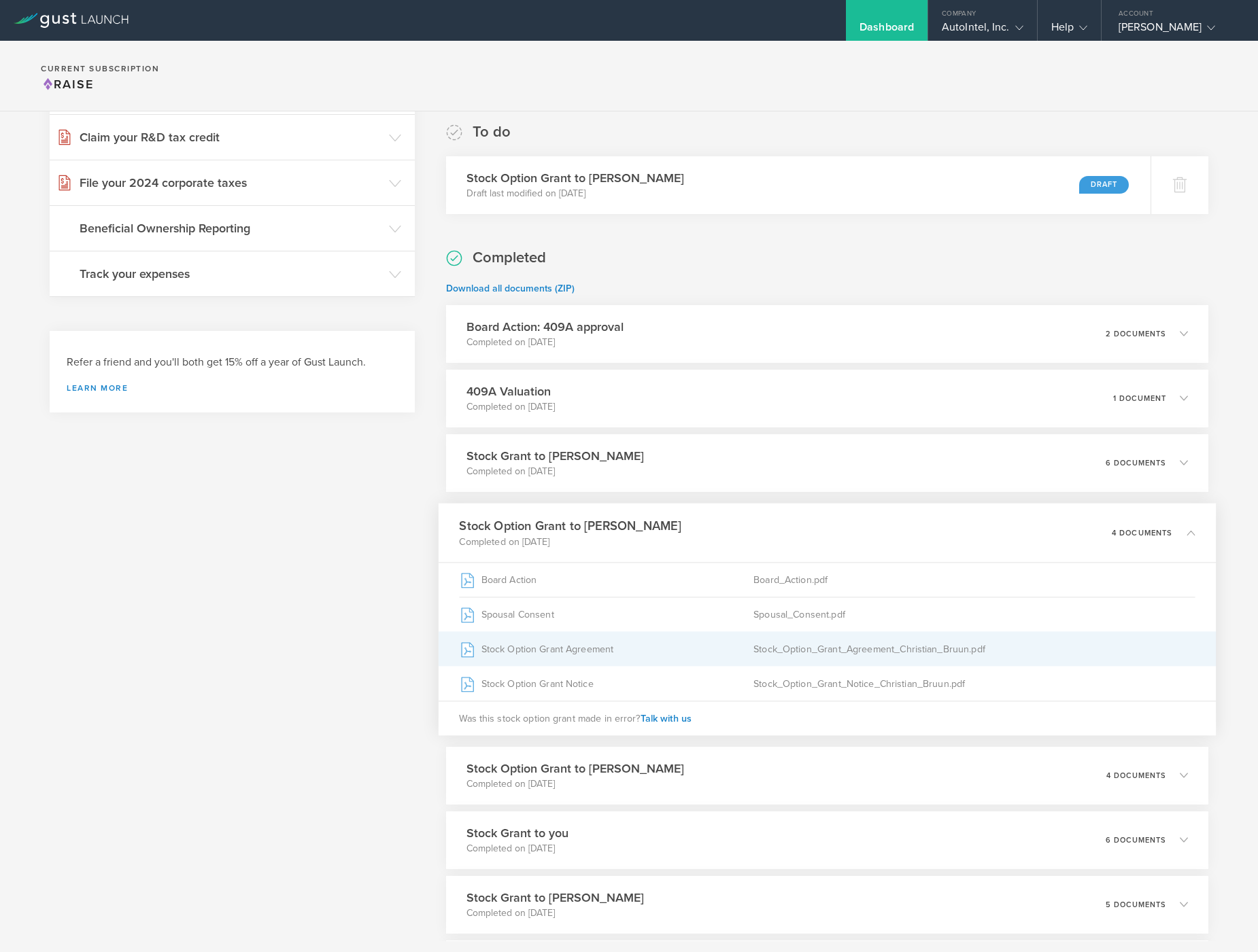
click at [525, 653] on div "Stock Option Grant Agreement" at bounding box center [606, 649] width 294 height 34
